Goal: Find specific page/section: Find specific page/section

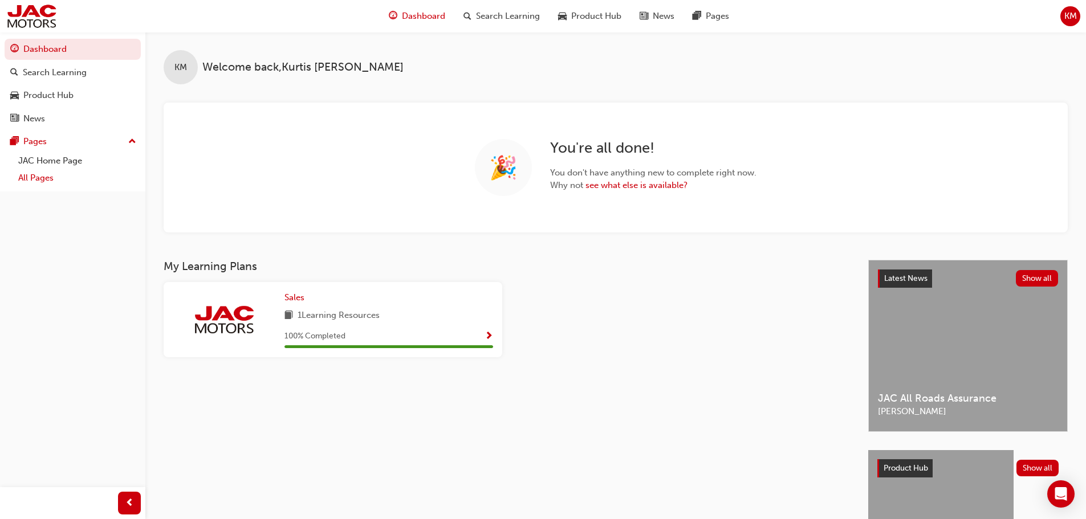
click at [21, 178] on link "All Pages" at bounding box center [77, 178] width 127 height 18
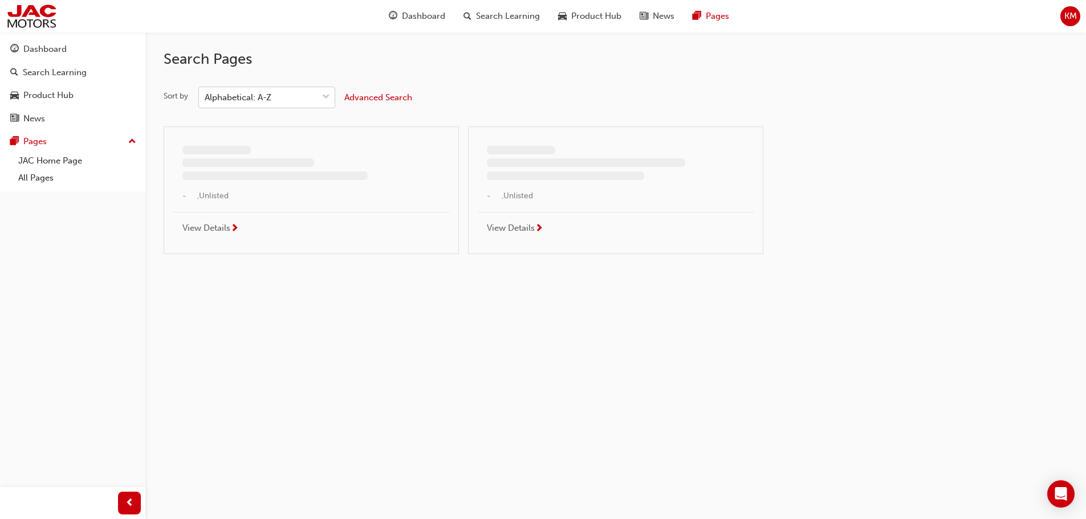
click at [270, 99] on div "Alphabetical: A-Z" at bounding box center [238, 97] width 67 height 13
click at [206, 99] on input "Sort by Alphabetical: A-Z" at bounding box center [205, 97] width 1 height 10
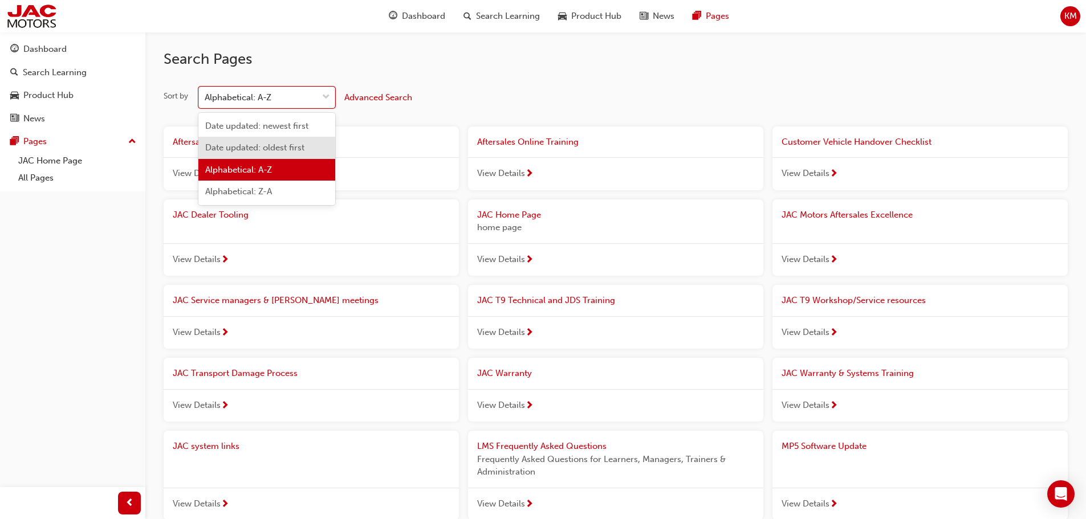
click at [270, 127] on span "Date updated: newest first" at bounding box center [256, 126] width 103 height 10
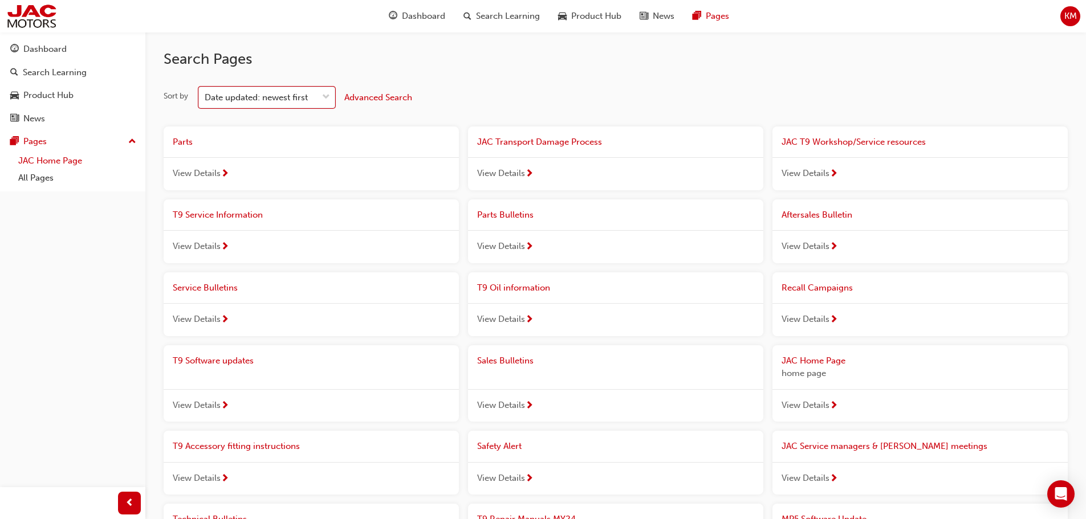
click at [72, 160] on link "JAC Home Page" at bounding box center [77, 161] width 127 height 18
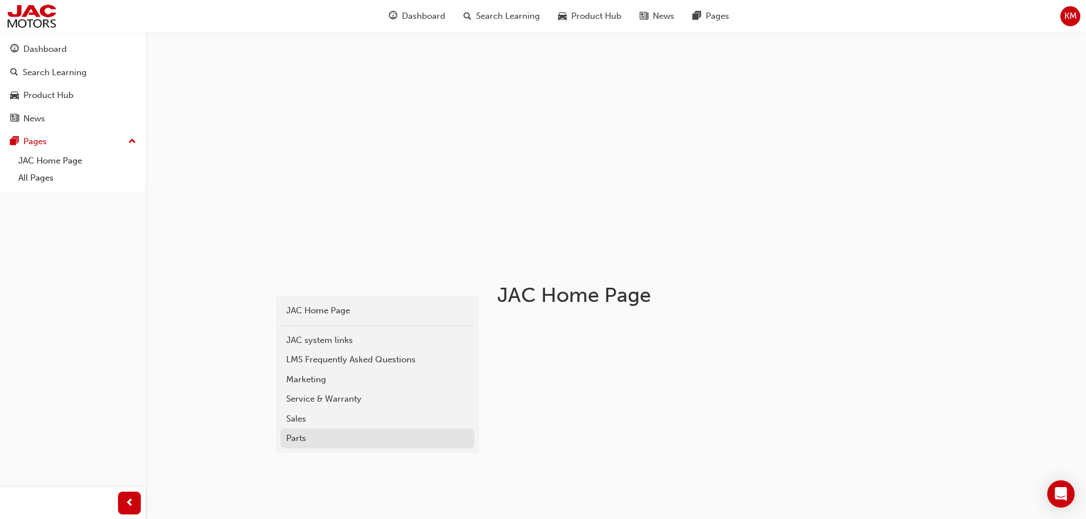
click at [294, 437] on div "Parts" at bounding box center [377, 438] width 182 height 13
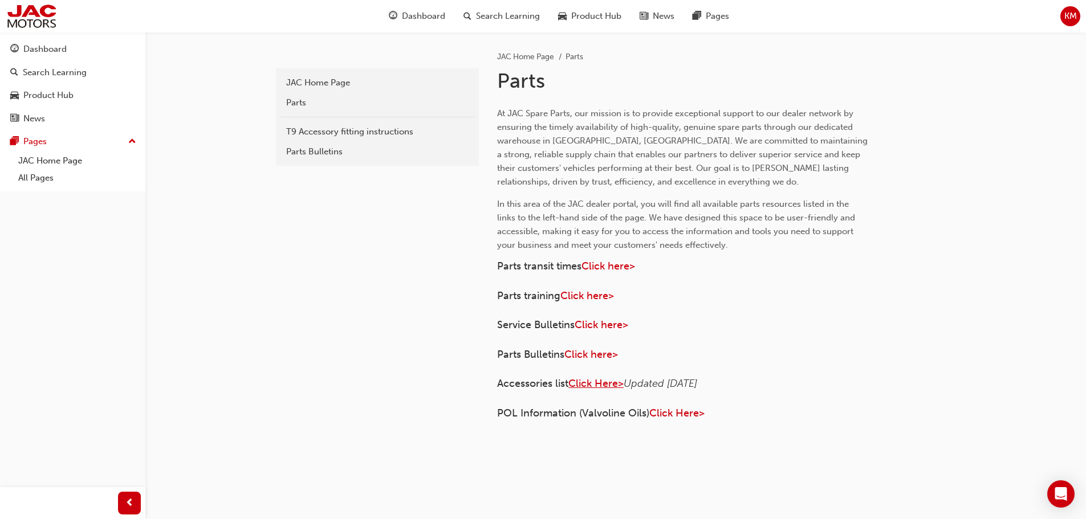
click at [610, 385] on span "Click Here>" at bounding box center [595, 383] width 55 height 13
